Goal: Transaction & Acquisition: Purchase product/service

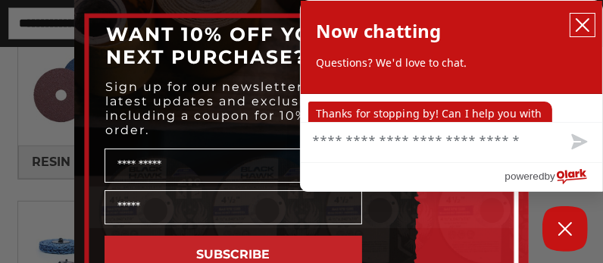
click at [576, 20] on icon "close chatbox" at bounding box center [582, 24] width 15 height 15
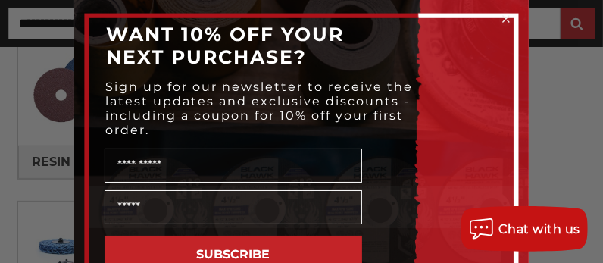
click at [499, 14] on circle "Close dialog" at bounding box center [506, 19] width 14 height 14
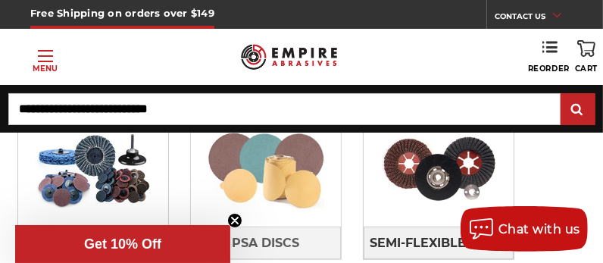
scroll to position [454, 0]
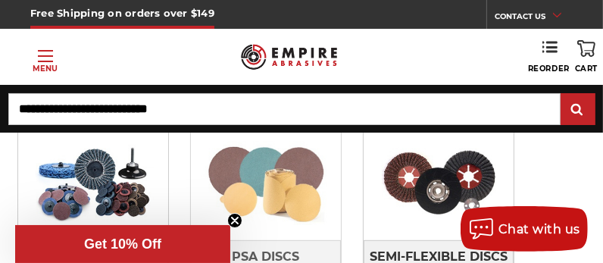
click at [323, 130] on img at bounding box center [266, 183] width 150 height 106
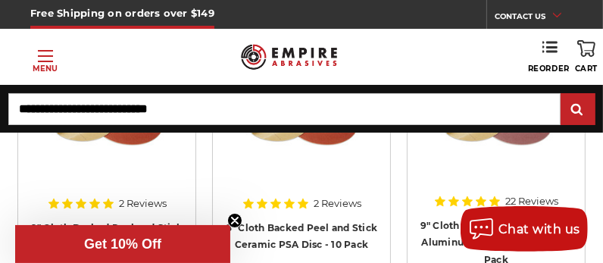
scroll to position [1515, 0]
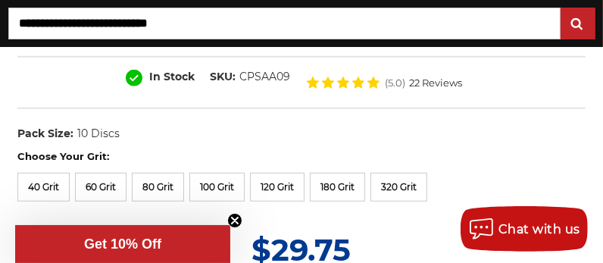
scroll to position [833, 0]
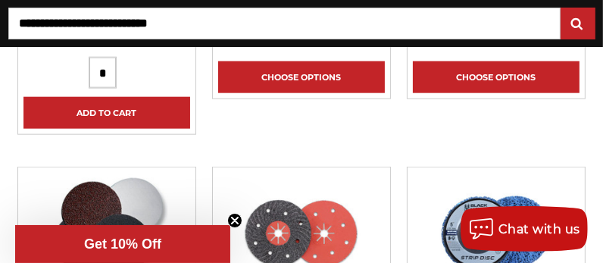
scroll to position [1203, 0]
